Goal: Register for event/course

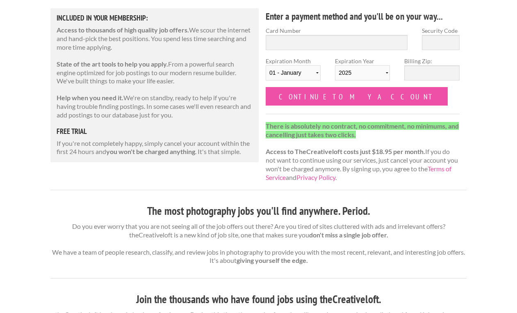
scroll to position [107, 0]
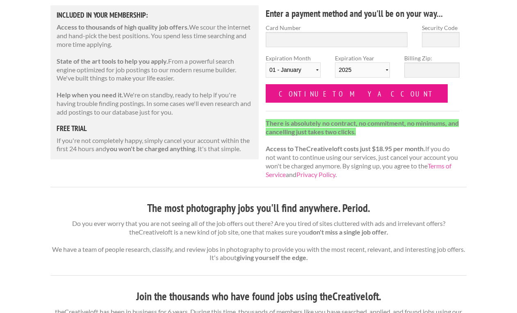
click at [329, 92] on input "Continue to my account" at bounding box center [357, 93] width 182 height 18
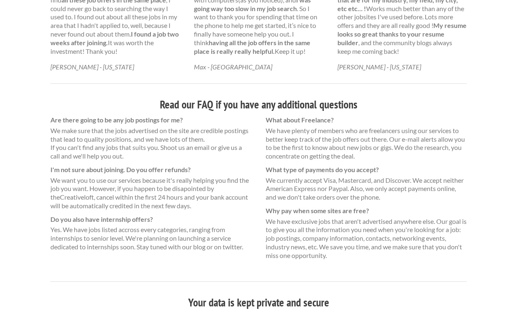
scroll to position [544, 0]
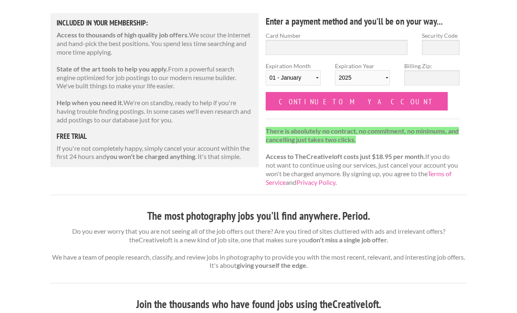
scroll to position [102, 0]
